Goal: Check status

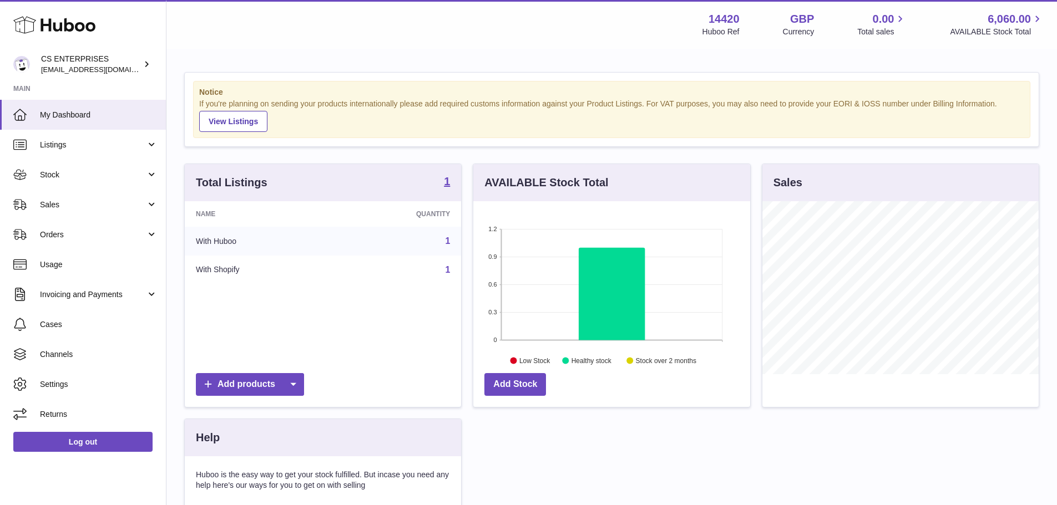
scroll to position [173, 277]
click at [60, 178] on span "Stock" at bounding box center [93, 175] width 106 height 11
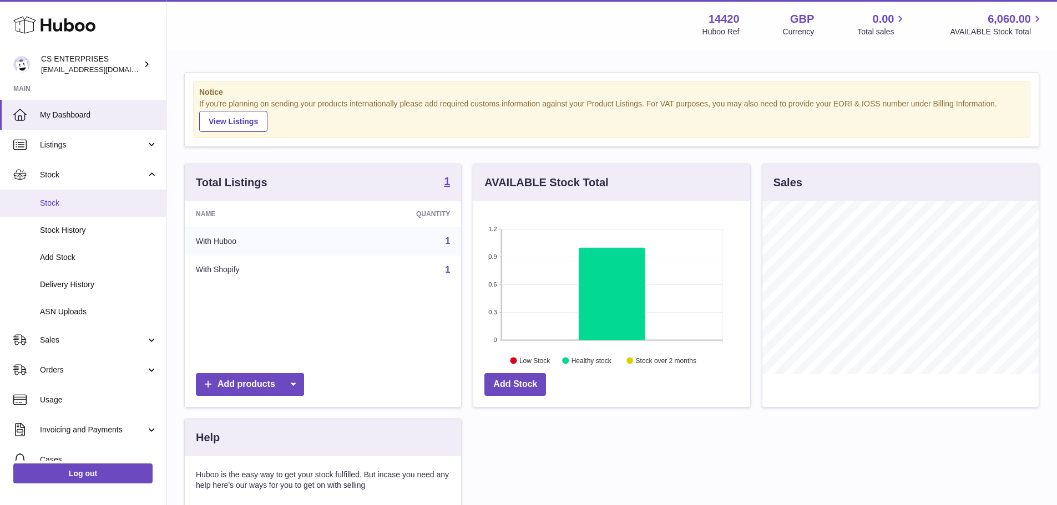
click at [83, 208] on span "Stock" at bounding box center [99, 203] width 118 height 11
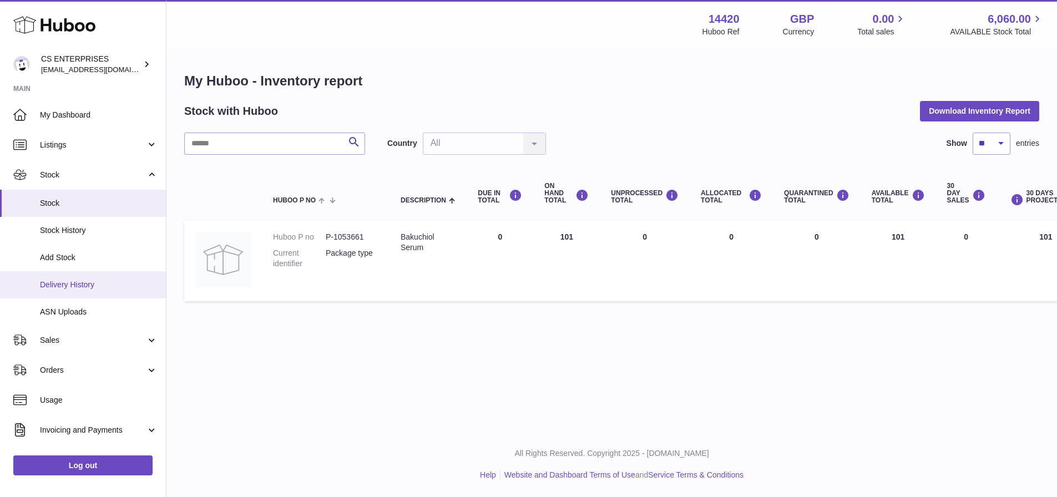
click at [76, 282] on span "Delivery History" at bounding box center [99, 285] width 118 height 11
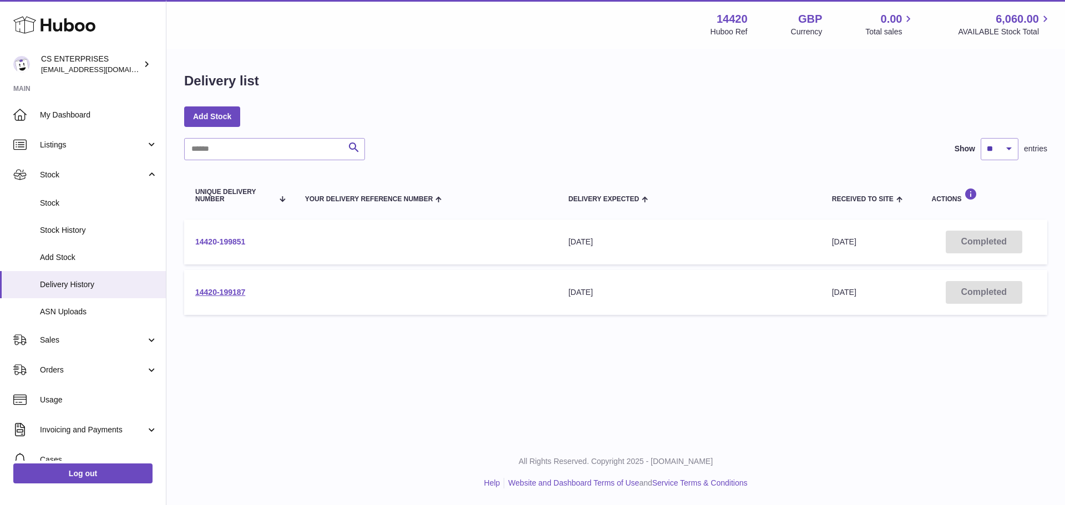
click at [242, 240] on link "14420-199851" at bounding box center [220, 241] width 50 height 9
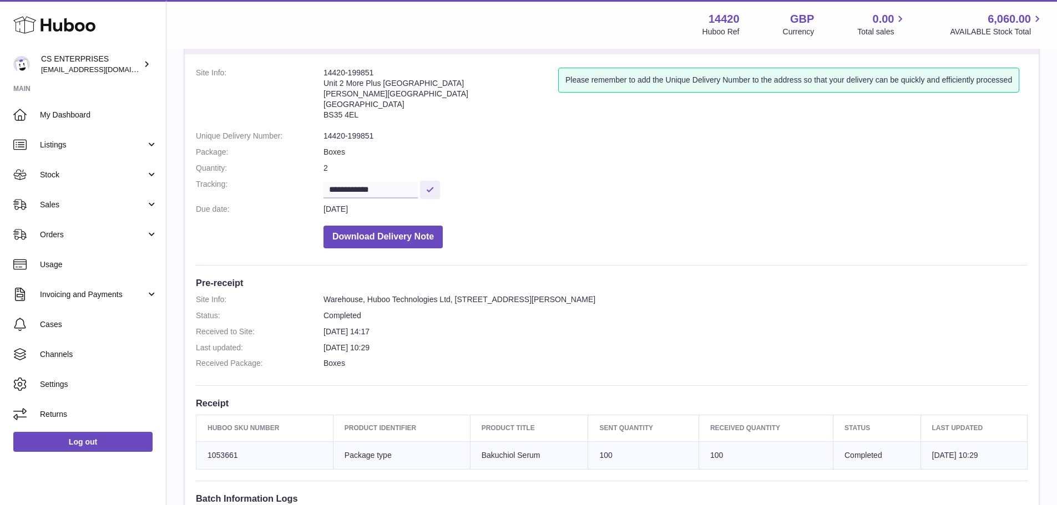
scroll to position [111, 0]
